Goal: Find contact information: Find contact information

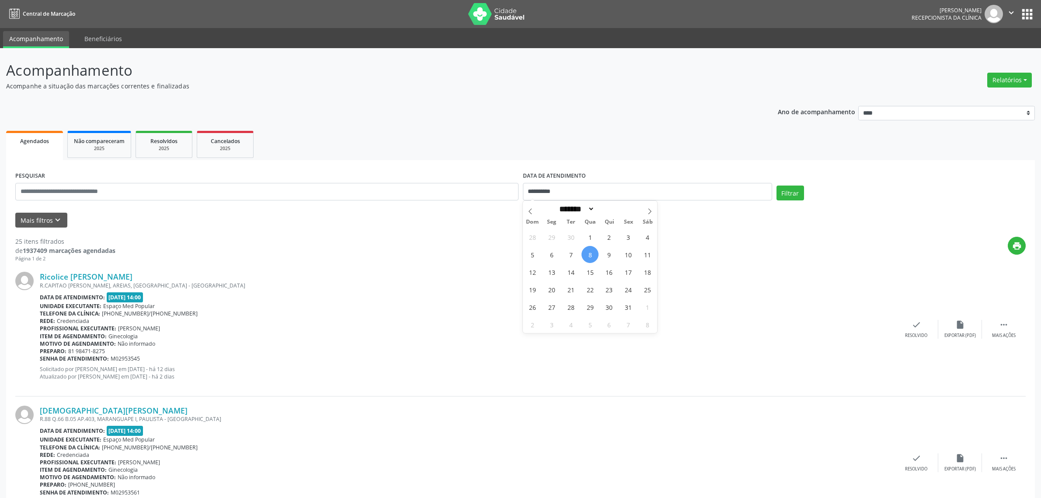
select select "*"
click at [610, 255] on span "9" at bounding box center [609, 254] width 17 height 17
type input "**********"
click at [610, 255] on span "9" at bounding box center [609, 254] width 17 height 17
click at [796, 192] on button "Filtrar" at bounding box center [791, 192] width 28 height 15
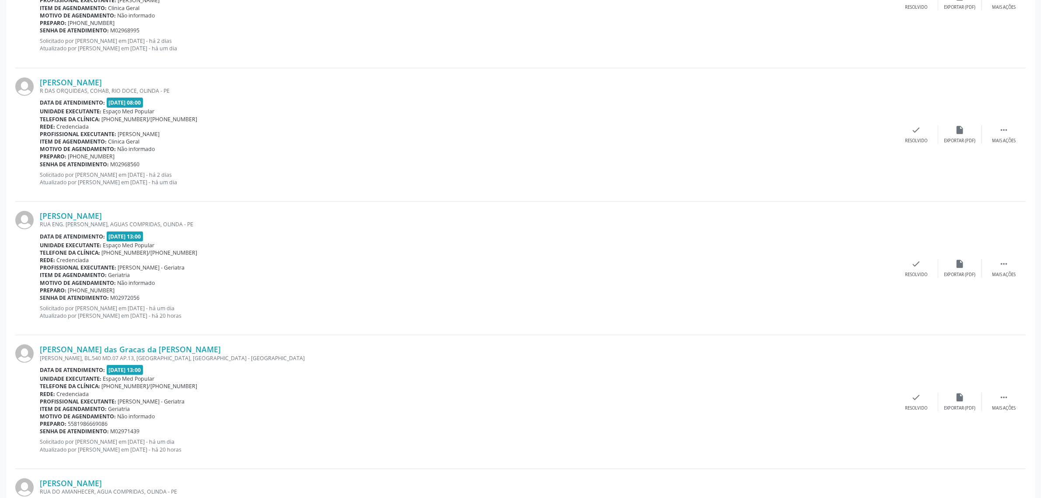
scroll to position [383, 0]
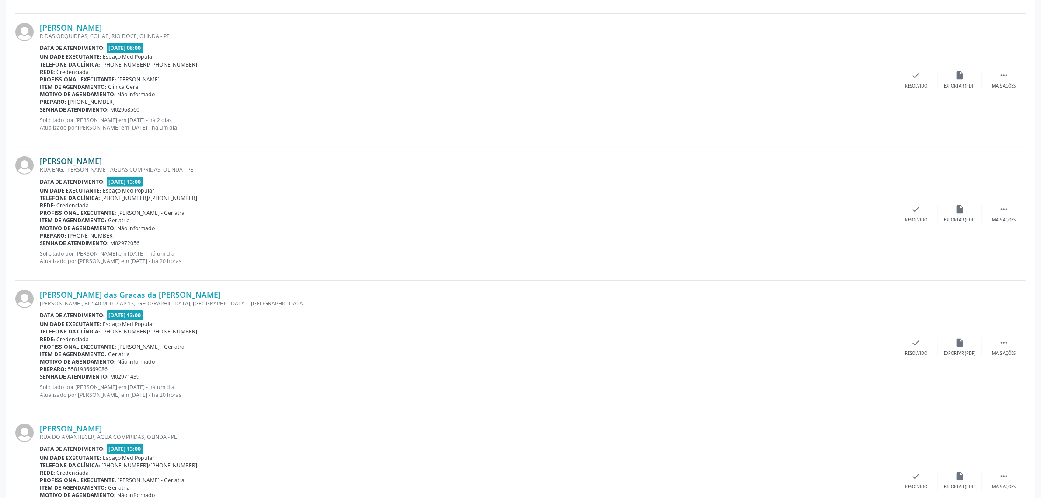
click at [102, 162] on link "[PERSON_NAME]" at bounding box center [71, 161] width 62 height 10
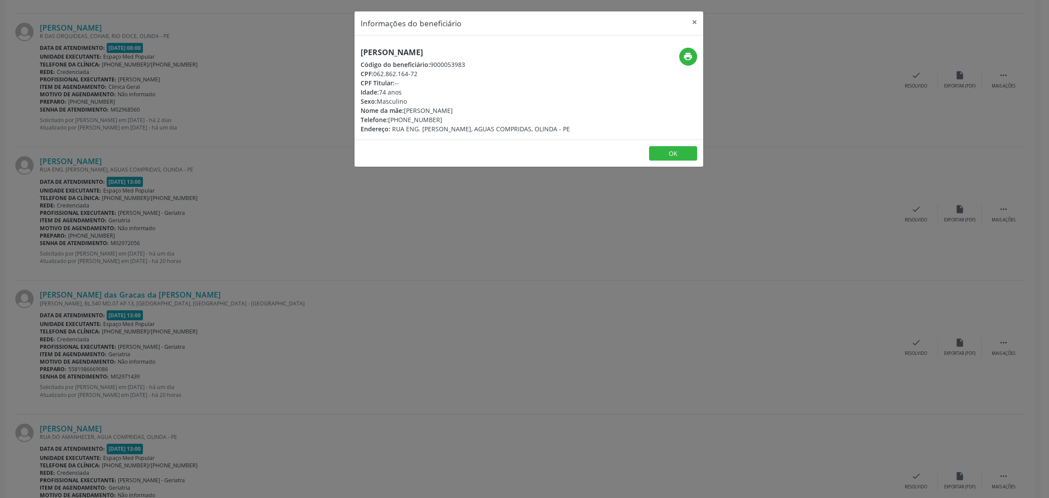
click at [215, 236] on div "Informações do beneficiário × [PERSON_NAME] Código do beneficiário: 9000053983 …" at bounding box center [524, 249] width 1049 height 498
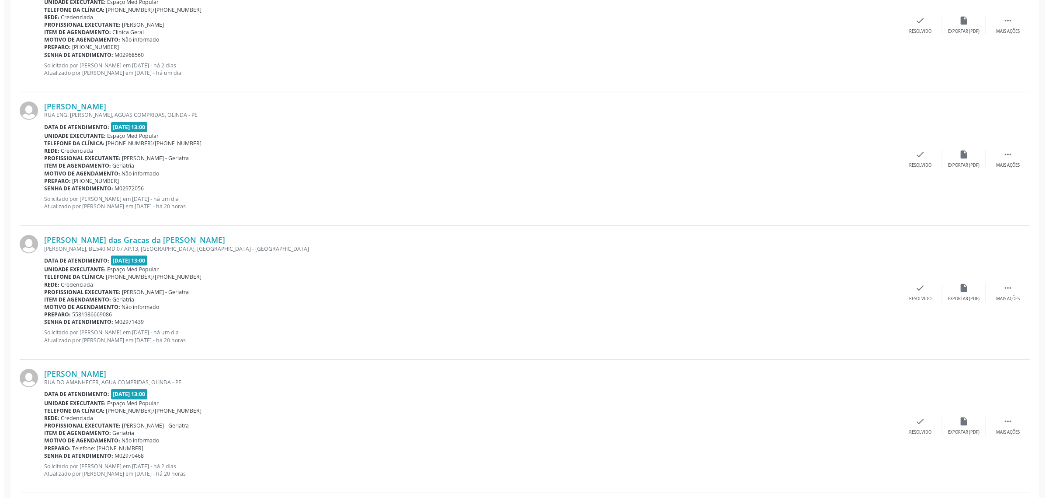
scroll to position [492, 0]
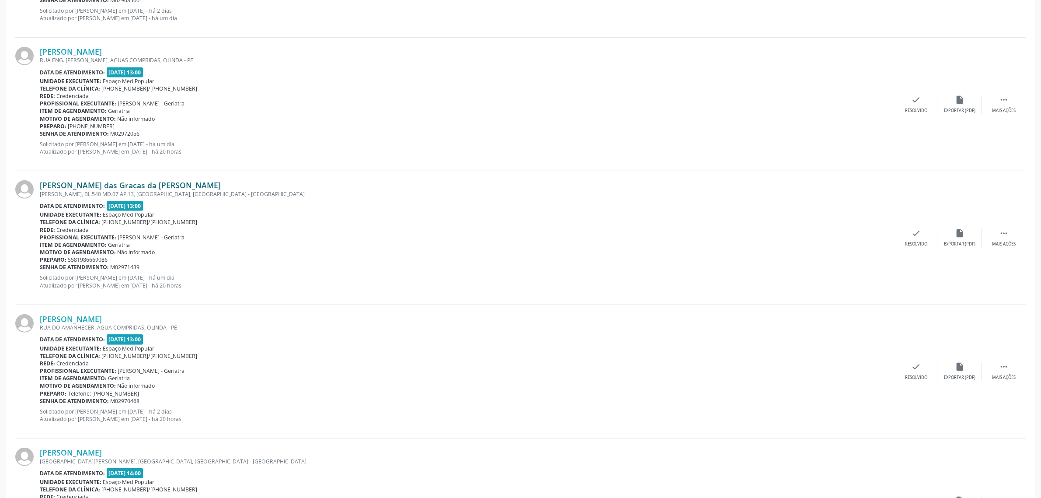
click at [126, 185] on link "[PERSON_NAME] das Gracas da [PERSON_NAME]" at bounding box center [130, 185] width 181 height 10
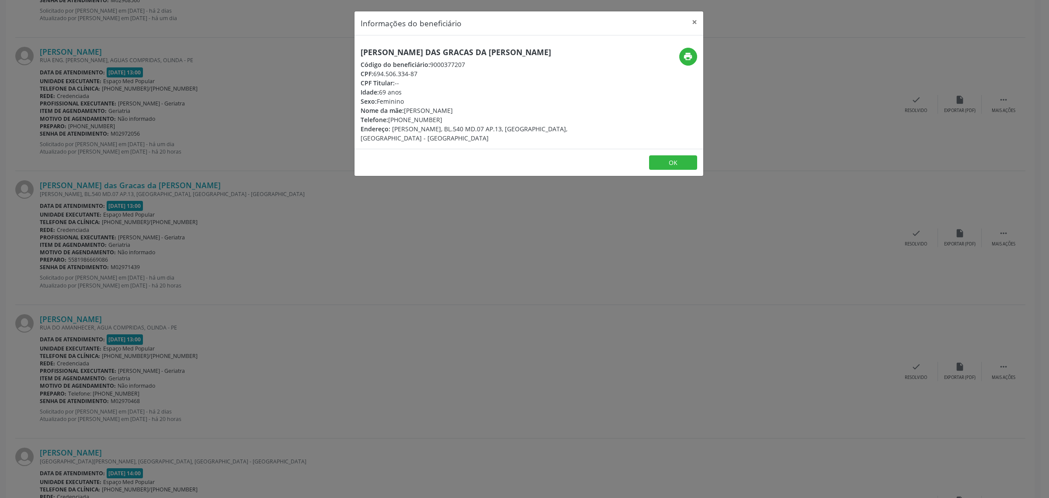
click at [157, 258] on div "Informações do beneficiário × [PERSON_NAME] das Gracas da [PERSON_NAME] Código …" at bounding box center [524, 249] width 1049 height 498
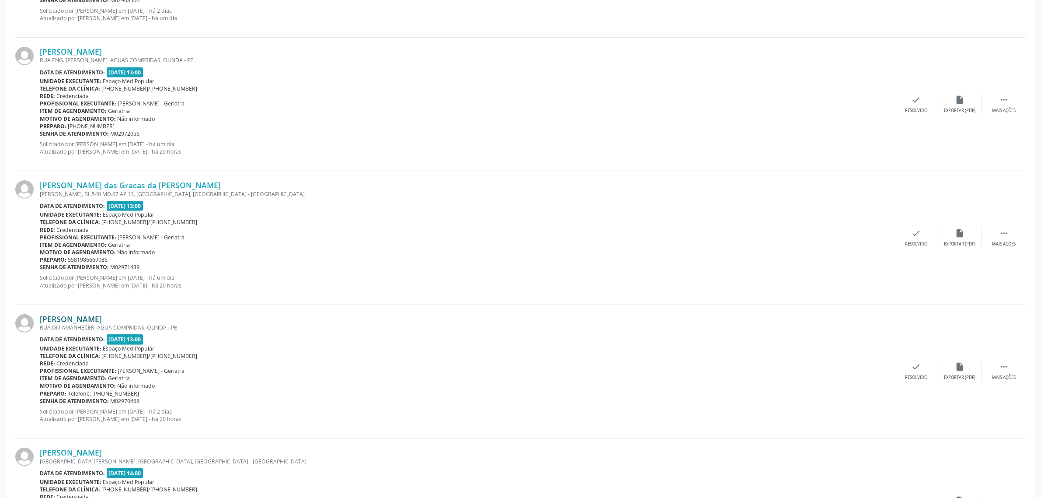
click at [84, 318] on link "[PERSON_NAME]" at bounding box center [71, 319] width 62 height 10
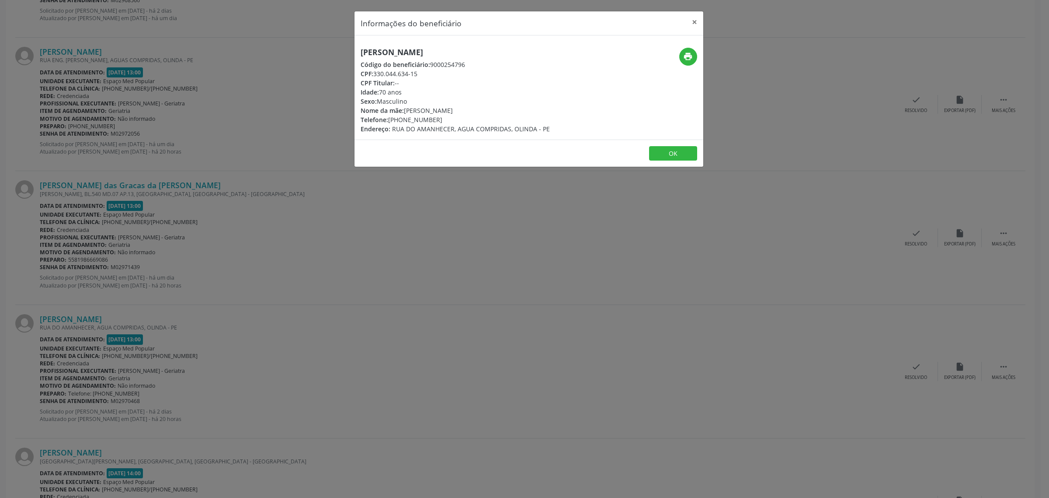
click at [153, 150] on div "Informações do beneficiário × [PERSON_NAME] Código do beneficiário: 9000254796 …" at bounding box center [524, 249] width 1049 height 498
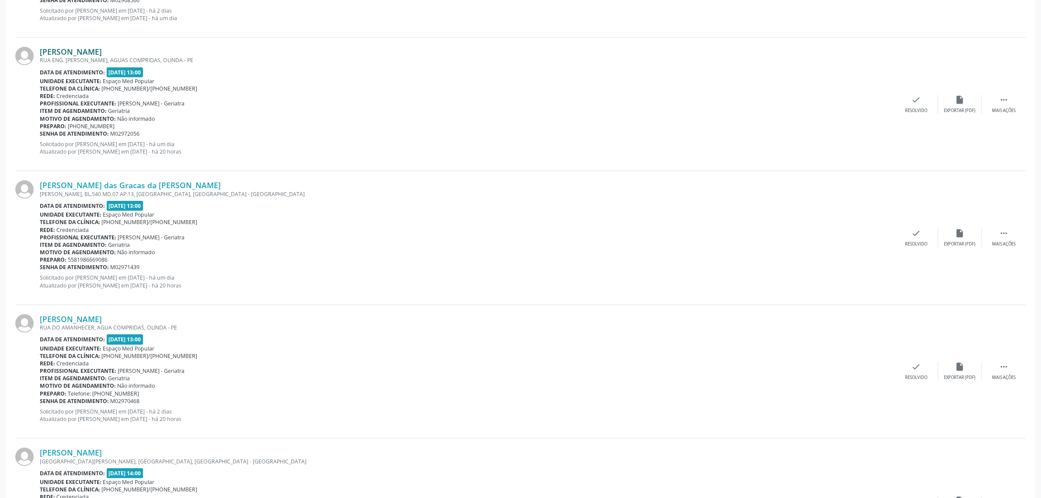
click at [102, 49] on link "[PERSON_NAME]" at bounding box center [71, 52] width 62 height 10
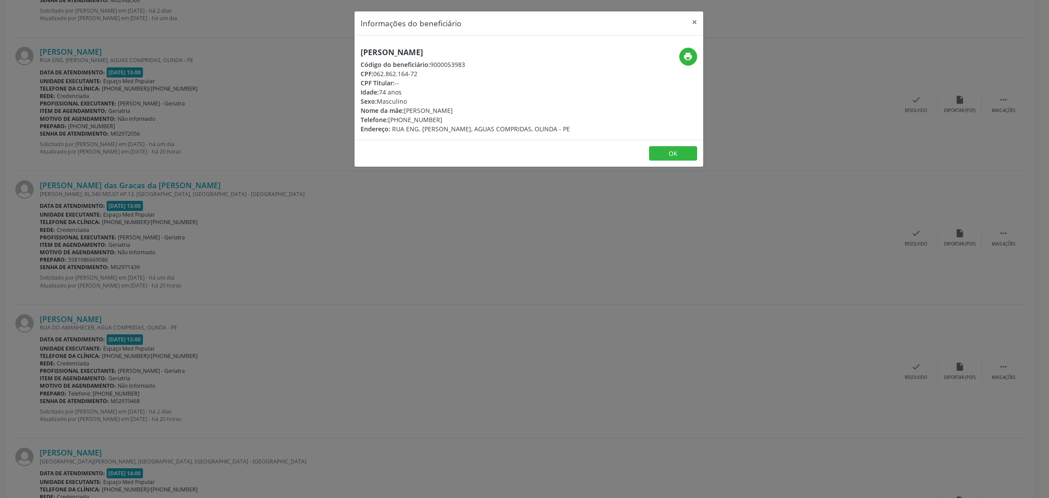
drag, startPoint x: 436, startPoint y: 116, endPoint x: 389, endPoint y: 119, distance: 47.3
click at [389, 119] on div "Telefone: [PHONE_NUMBER]" at bounding box center [465, 119] width 209 height 9
copy div "[PHONE_NUMBER]"
drag, startPoint x: 488, startPoint y: 52, endPoint x: 361, endPoint y: 51, distance: 127.7
click at [361, 51] on h5 "[PERSON_NAME]" at bounding box center [465, 52] width 209 height 9
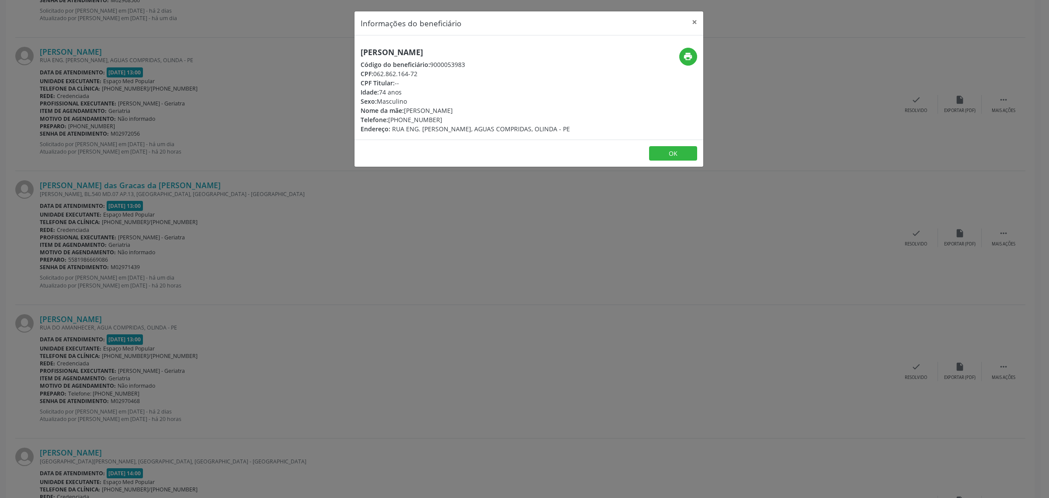
copy h5 "[PERSON_NAME]"
